Goal: Task Accomplishment & Management: Complete application form

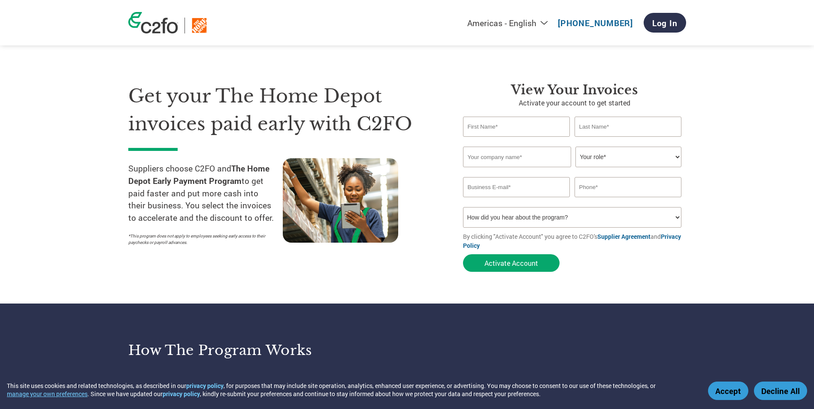
click at [526, 127] on input "text" at bounding box center [516, 127] width 107 height 20
type input "[EMAIL_ADDRESS][DOMAIN_NAME]"
type input "[PHONE_NUMBER]"
type input "[PERSON_NAME]"
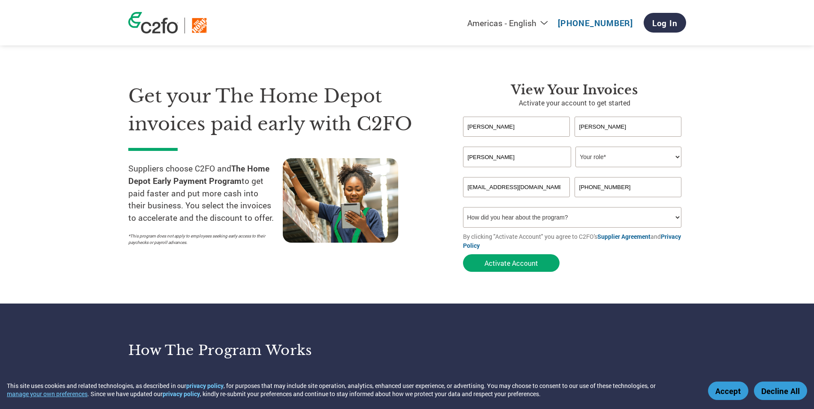
type input "[PERSON_NAME] Inc."
click at [673, 156] on select "Your role* CFO Controller Credit Manager Finance Director Treasurer CEO Preside…" at bounding box center [628, 157] width 106 height 21
select select "OTHER"
click at [575, 147] on select "Your role* CFO Controller Credit Manager Finance Director Treasurer CEO Preside…" at bounding box center [628, 157] width 106 height 21
click at [617, 217] on select "How did you hear about the program? Received a letter Email Social Media Online…" at bounding box center [572, 217] width 219 height 21
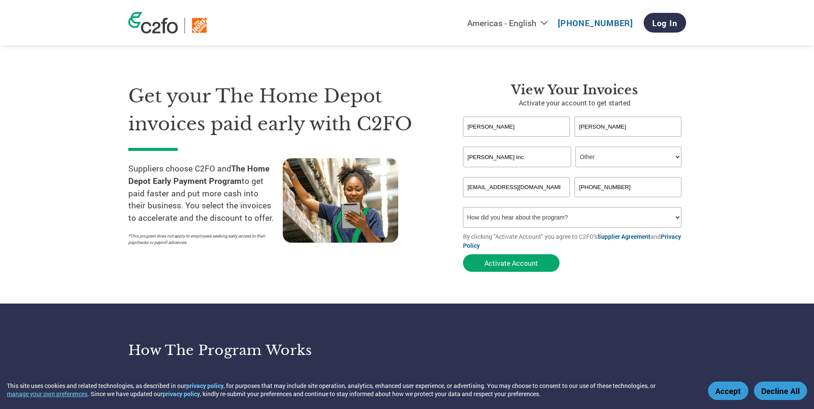
select select "Email"
click at [463, 207] on select "How did you hear about the program? Received a letter Email Social Media Online…" at bounding box center [572, 217] width 219 height 21
click at [528, 264] on button "Activate Account" at bounding box center [511, 263] width 97 height 18
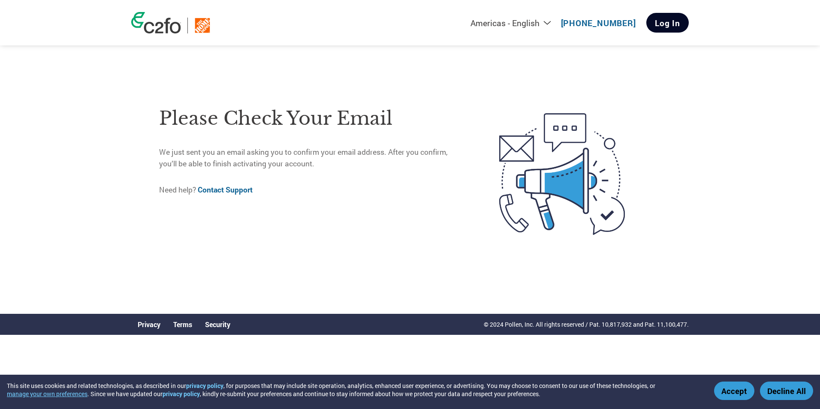
click at [667, 21] on link "Log In" at bounding box center [667, 23] width 42 height 20
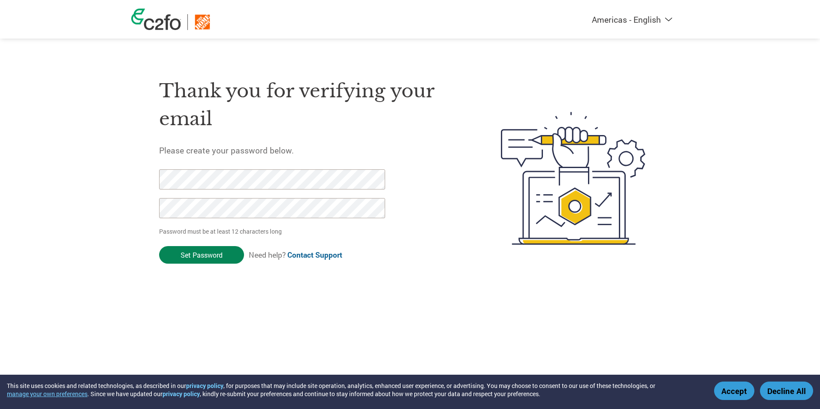
click at [200, 260] on input "Set Password" at bounding box center [201, 255] width 85 height 18
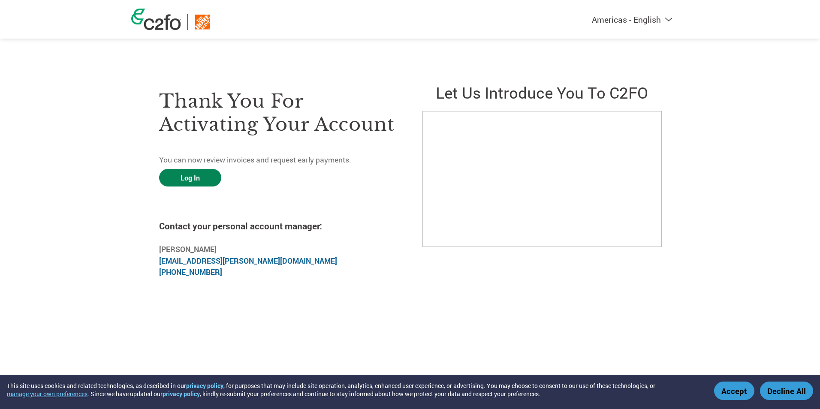
click at [213, 183] on link "Log In" at bounding box center [190, 178] width 62 height 18
